Goal: Information Seeking & Learning: Learn about a topic

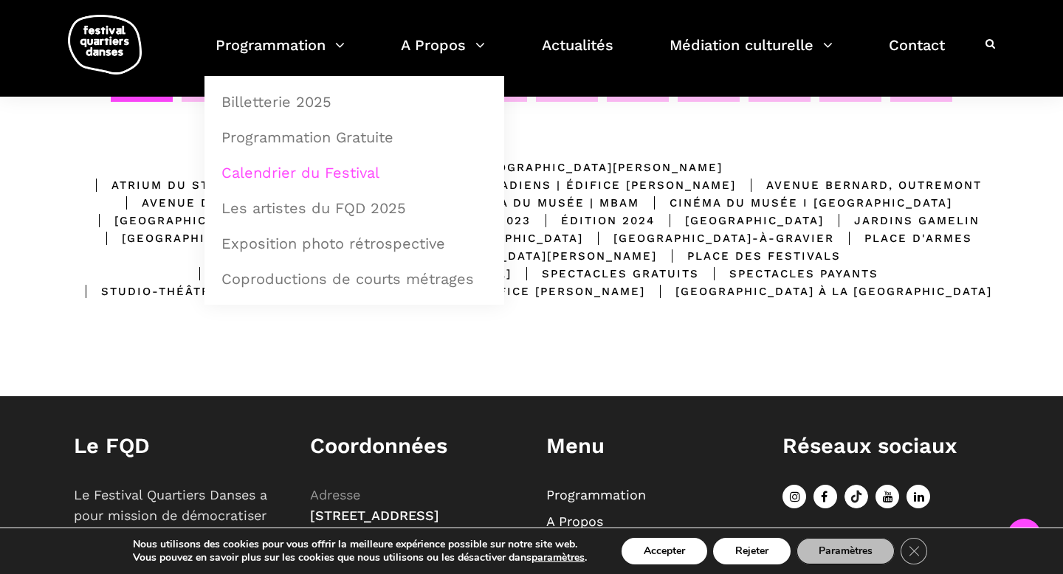
click at [255, 173] on link "Calendrier du Festival" at bounding box center [354, 173] width 283 height 34
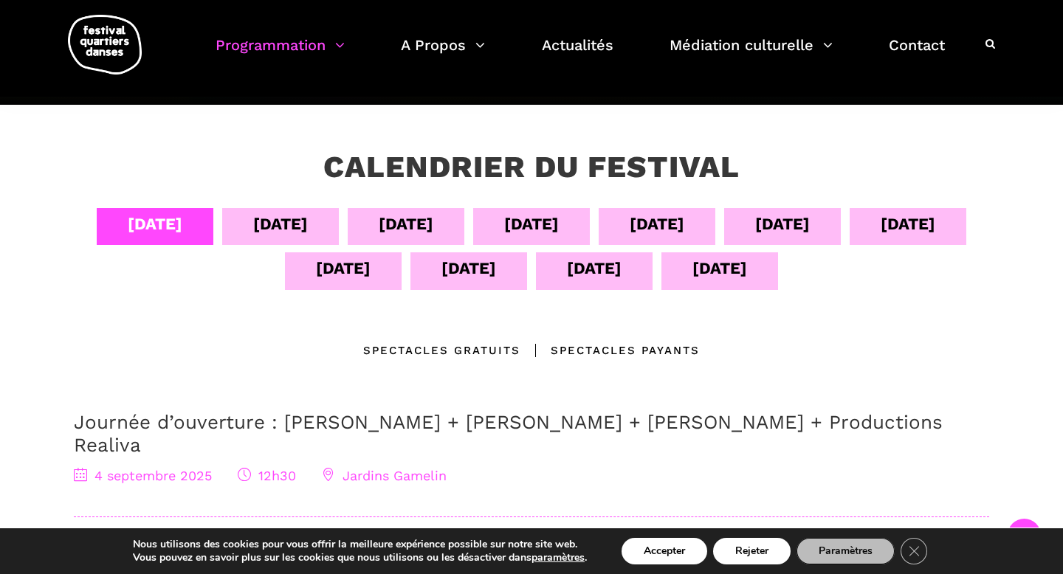
scroll to position [222, 0]
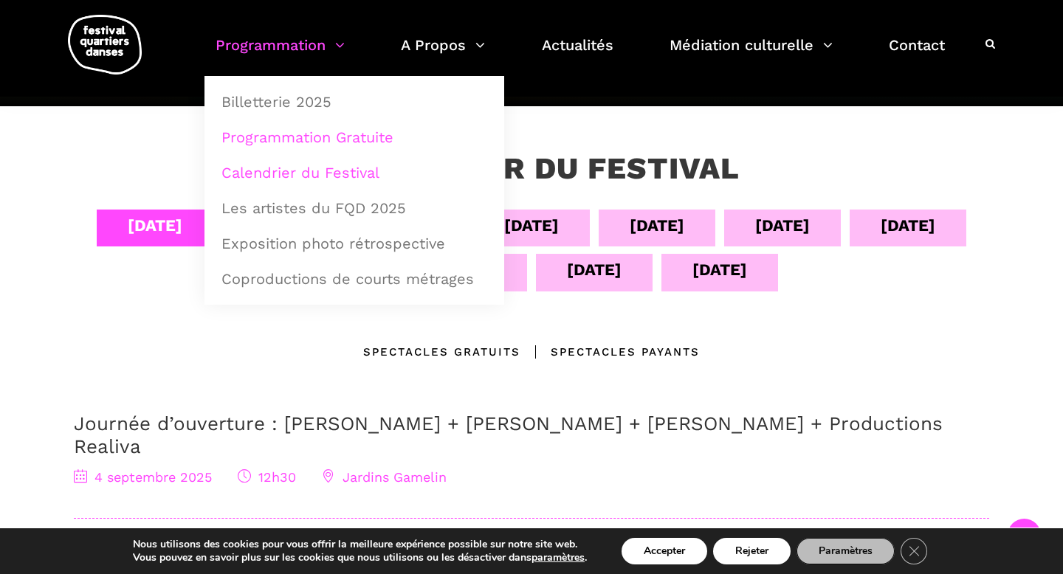
click at [259, 142] on link "Programmation Gratuite" at bounding box center [354, 137] width 283 height 34
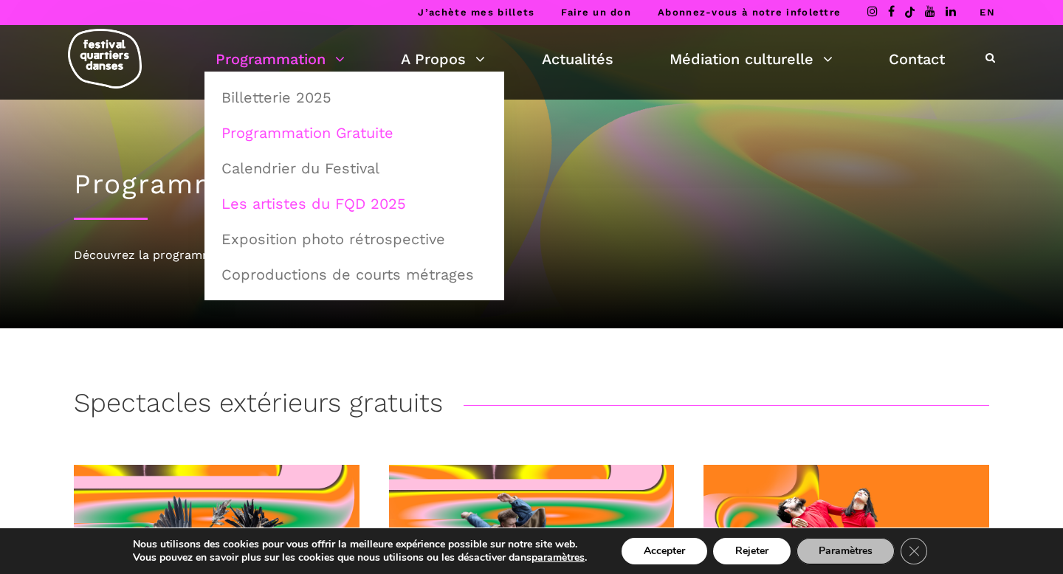
click at [305, 211] on link "Les artistes du FQD 2025" at bounding box center [354, 204] width 283 height 34
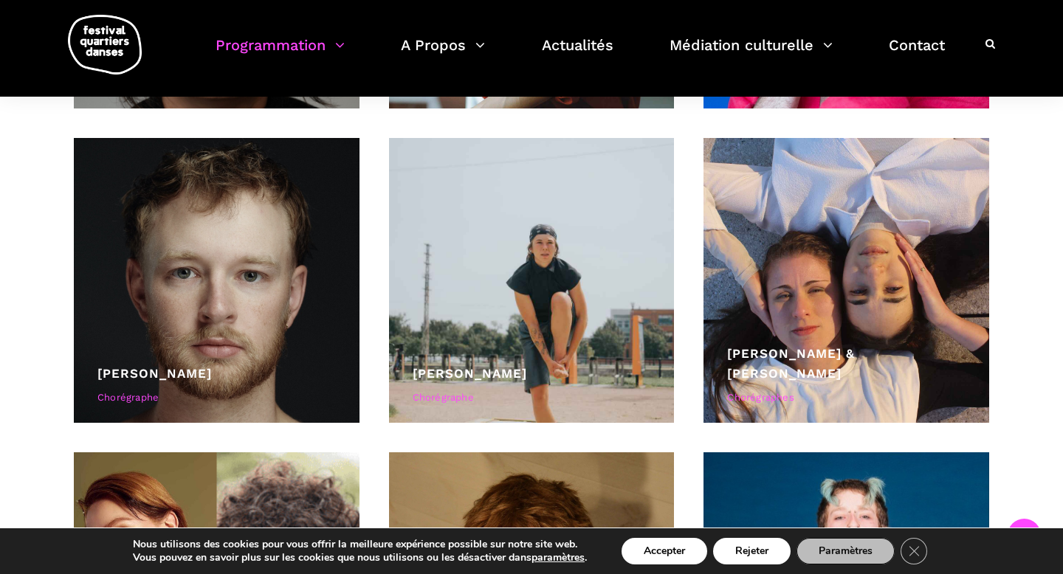
scroll to position [4522, 0]
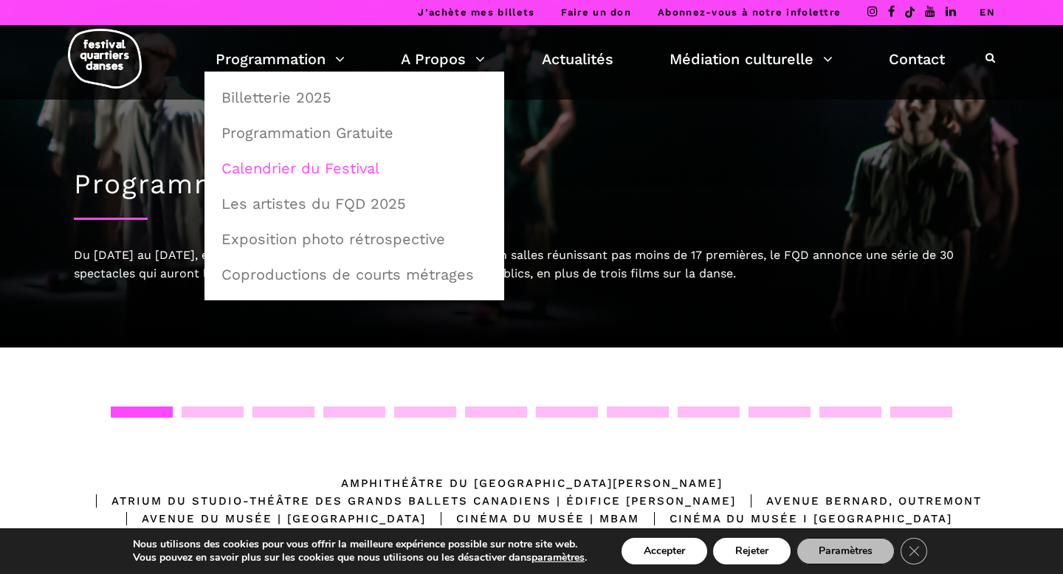
click at [236, 168] on link "Calendrier du Festival" at bounding box center [354, 168] width 283 height 34
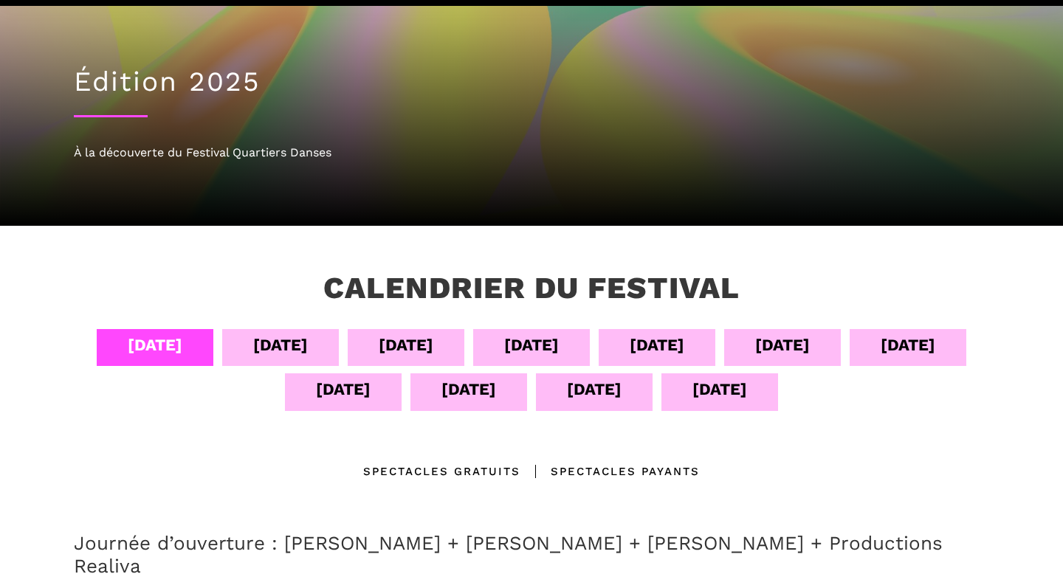
scroll to position [104, 0]
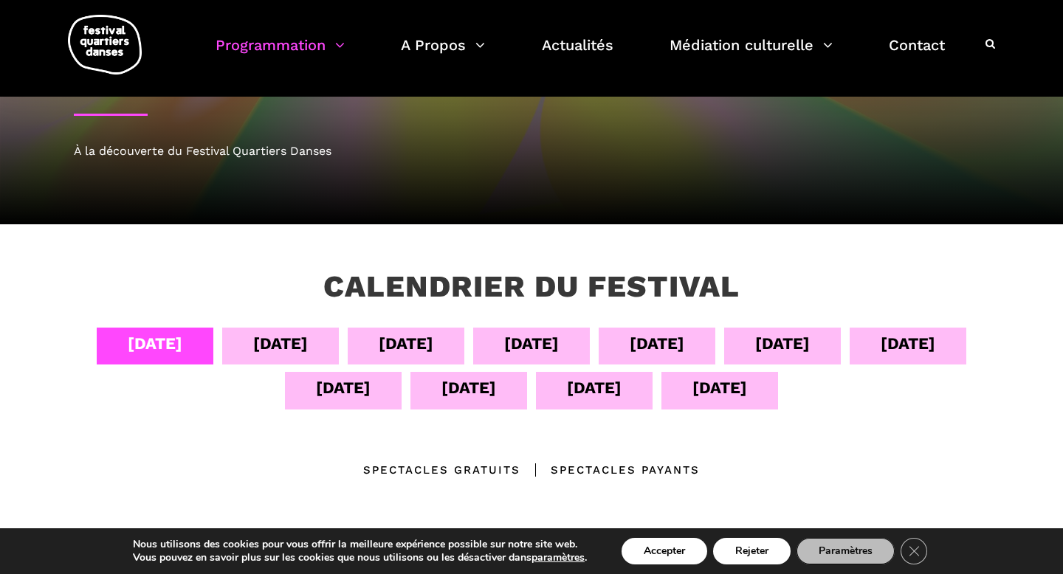
click at [481, 389] on div "12 sept" at bounding box center [468, 388] width 55 height 26
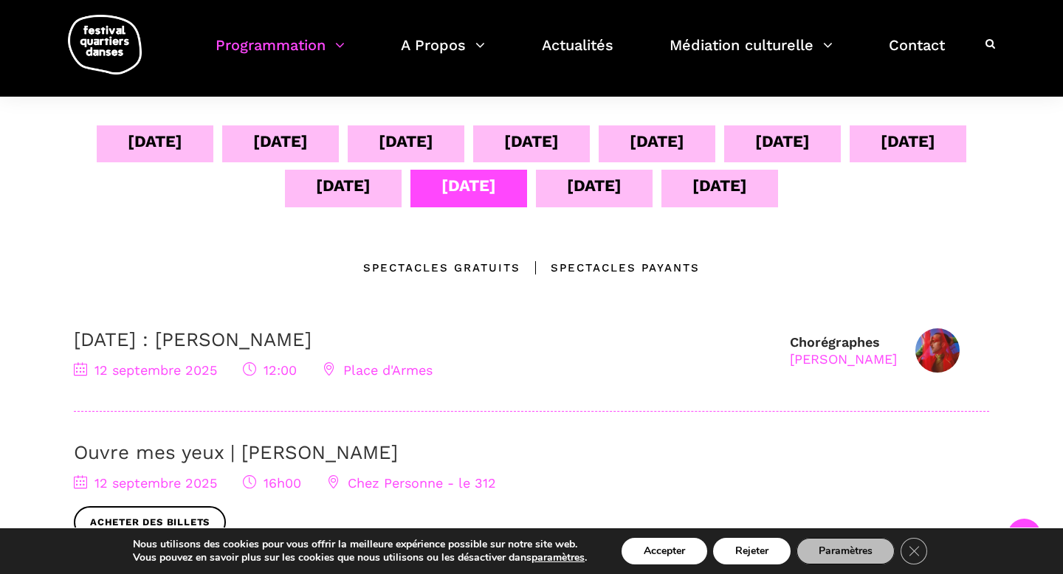
scroll to position [317, 0]
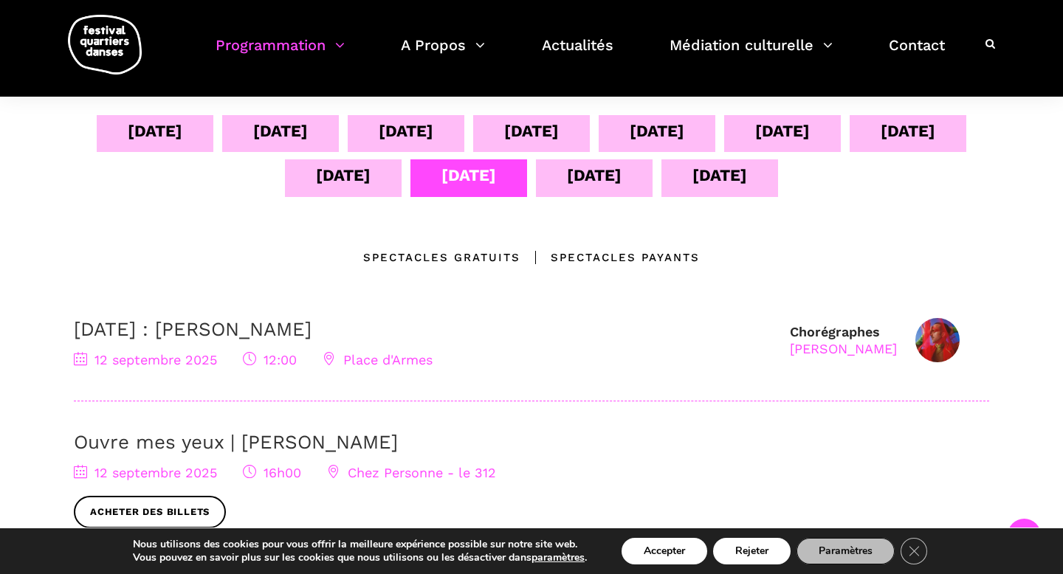
click at [576, 255] on div "Spectacles Payants" at bounding box center [609, 258] width 179 height 18
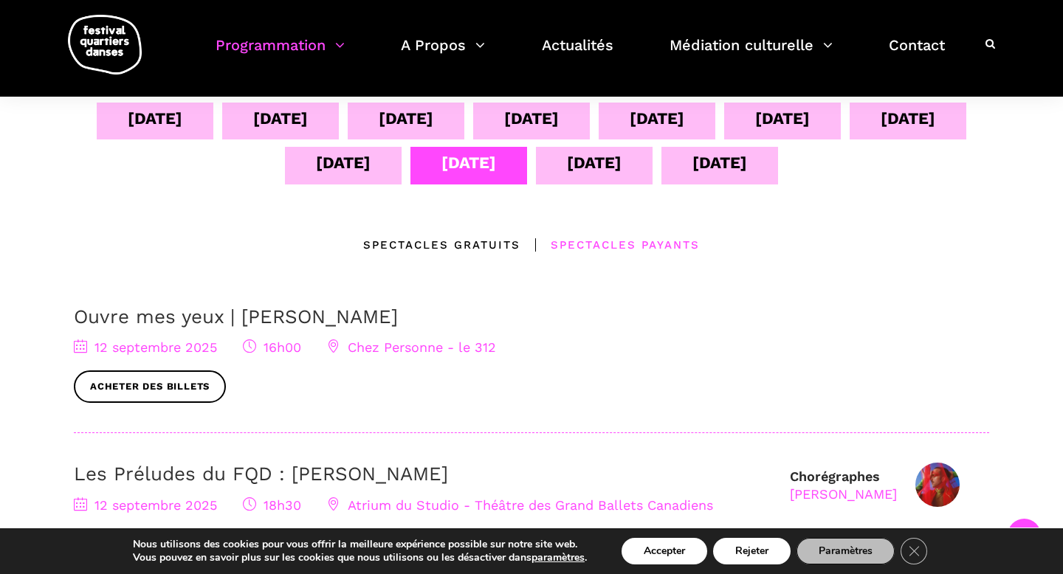
scroll to position [325, 0]
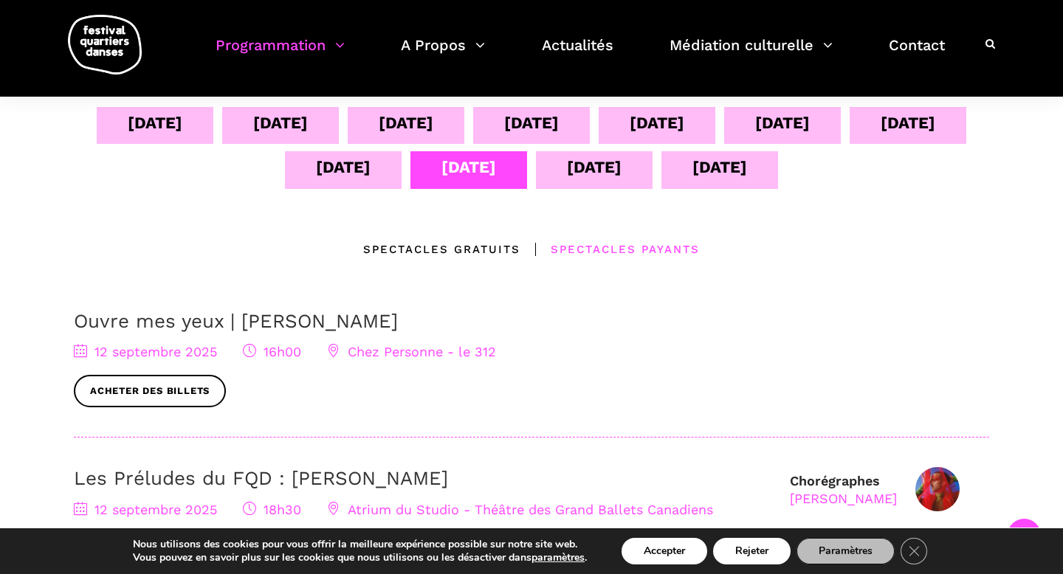
click at [204, 321] on link "Ouvre mes yeux | Charles-Alexis Desgagnés" at bounding box center [236, 321] width 324 height 22
click at [597, 173] on div "13 sept" at bounding box center [594, 167] width 55 height 26
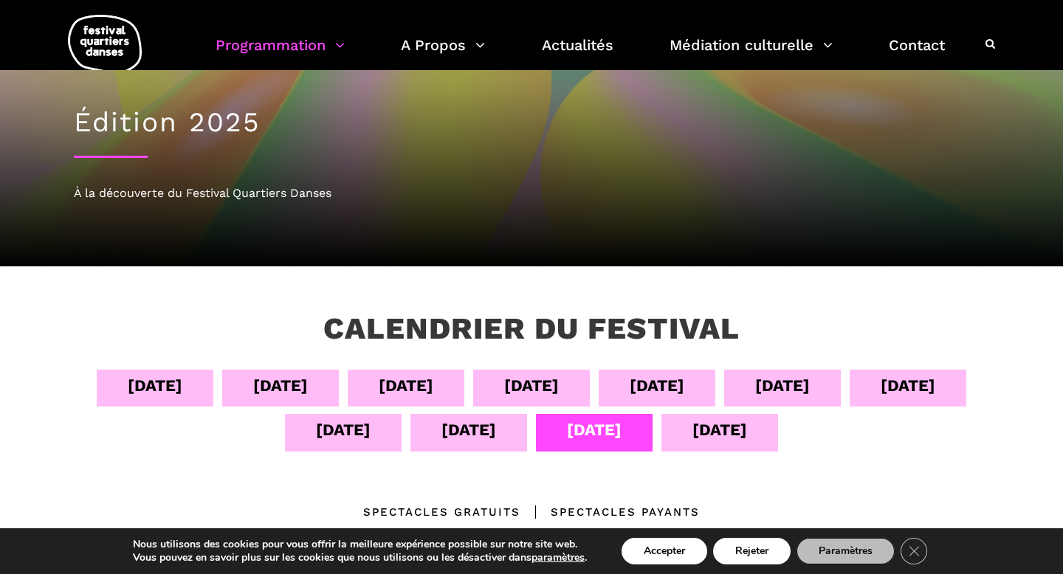
scroll to position [0, 0]
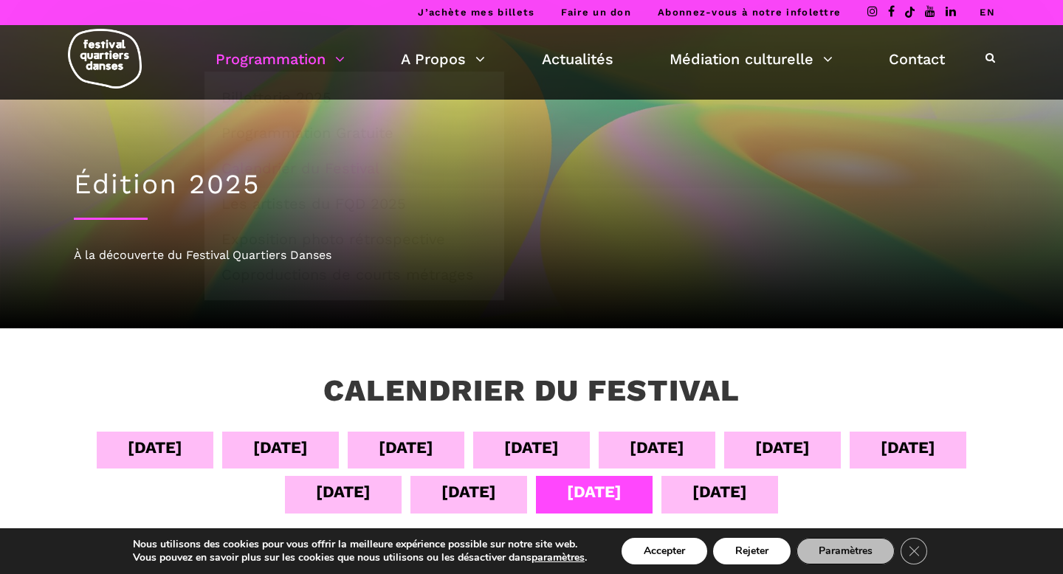
click at [111, 68] on img at bounding box center [105, 59] width 74 height 60
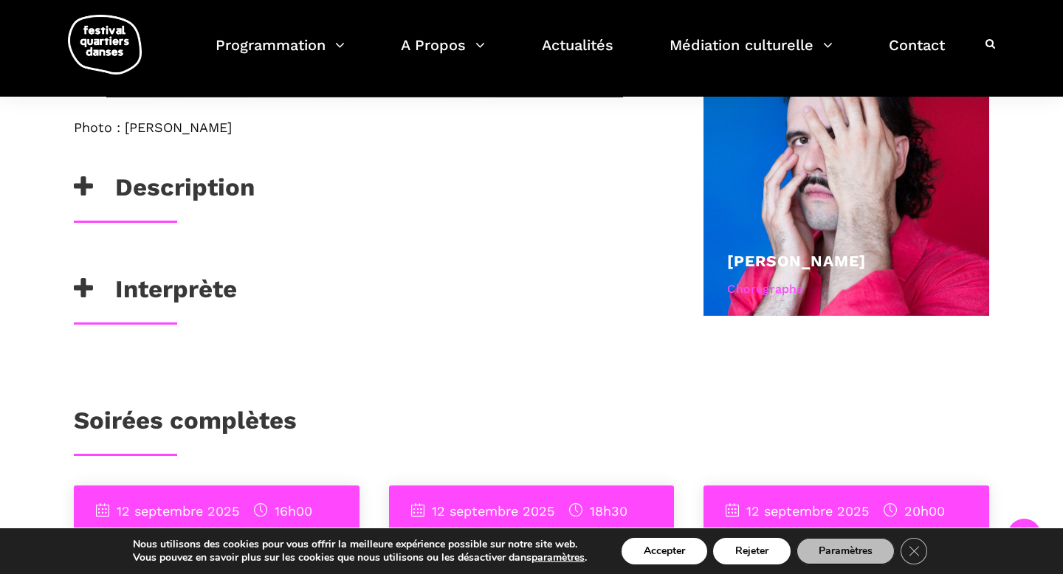
scroll to position [961, 0]
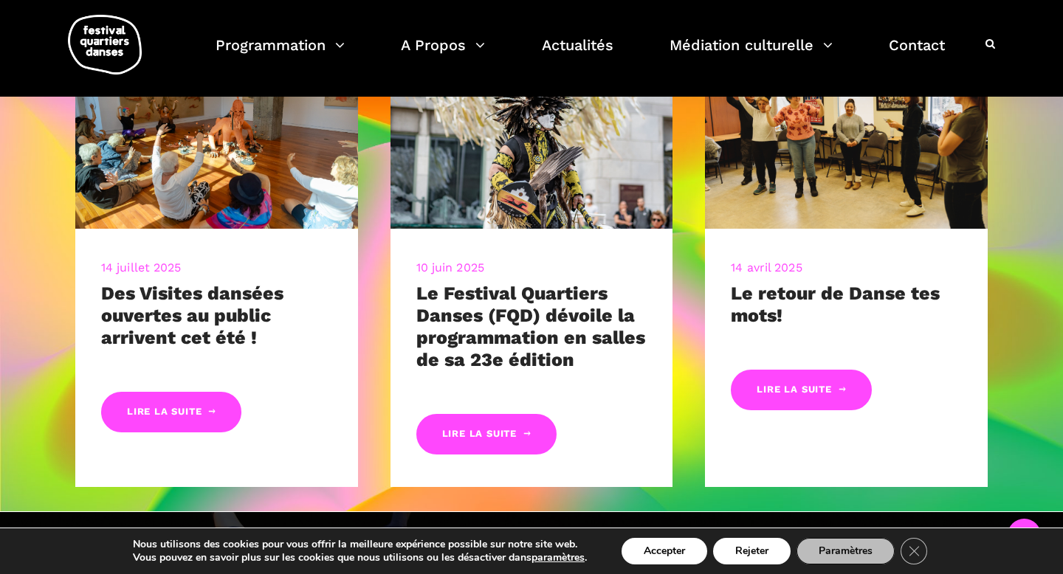
scroll to position [670, 0]
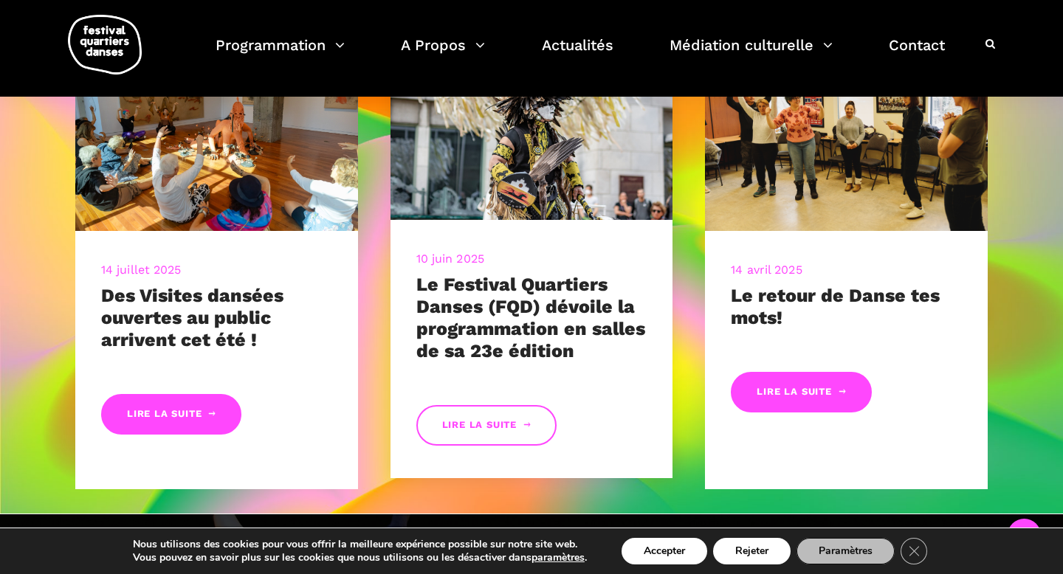
click at [482, 420] on link "Lire la suite" at bounding box center [486, 425] width 140 height 41
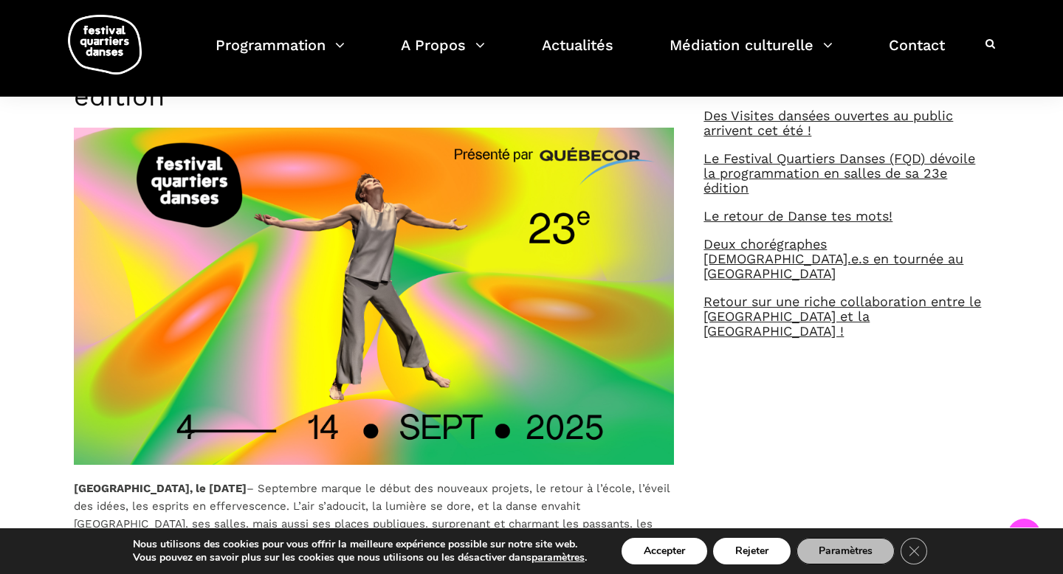
scroll to position [614, 0]
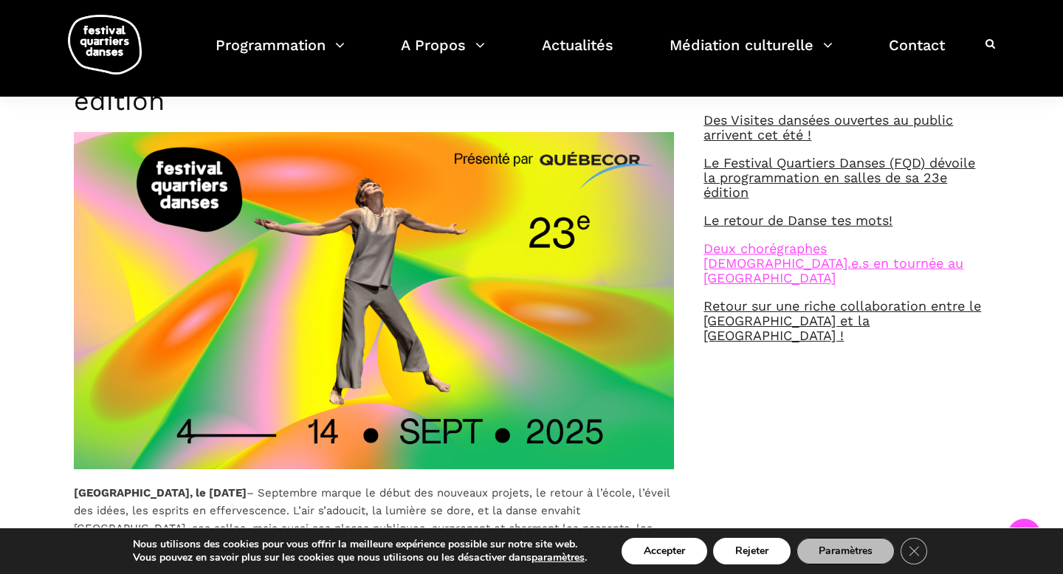
click at [740, 256] on link "Deux chorégraphes [DEMOGRAPHIC_DATA].e.s en tournée au [GEOGRAPHIC_DATA]" at bounding box center [833, 263] width 260 height 45
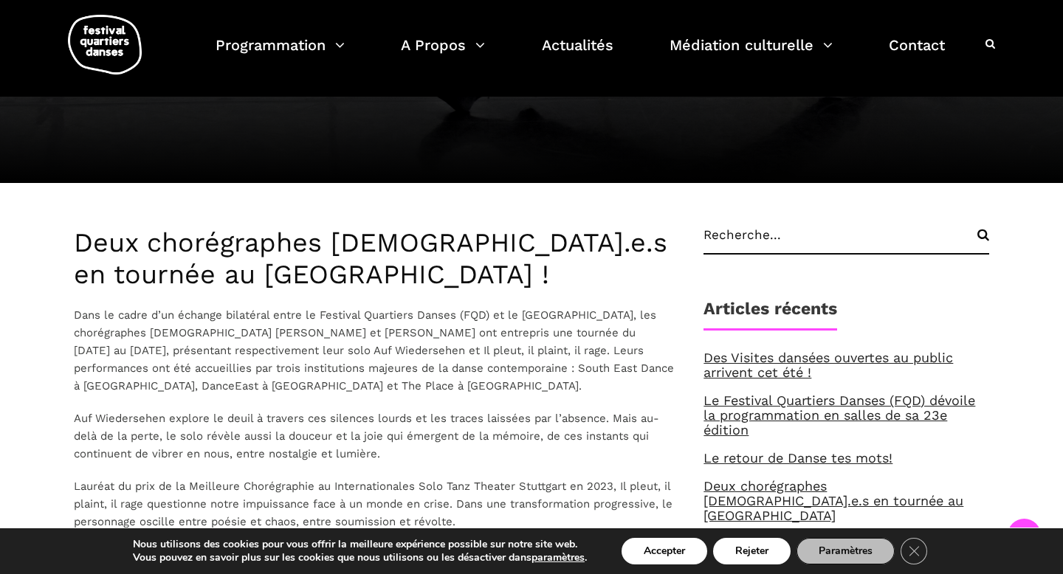
scroll to position [302, 0]
